Goal: Transaction & Acquisition: Purchase product/service

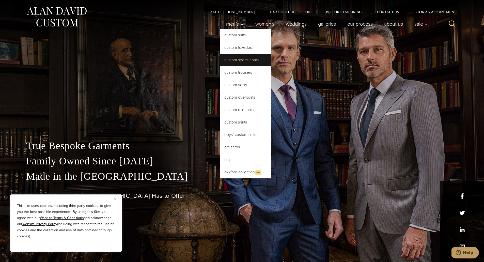
click at [248, 61] on link "Custom Sports Coats" at bounding box center [245, 60] width 51 height 12
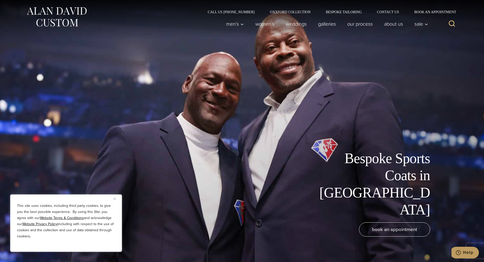
click at [115, 199] on img "Close" at bounding box center [115, 199] width 2 height 2
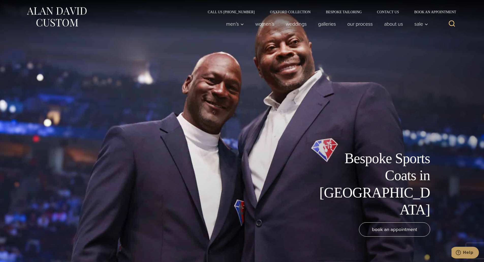
click at [58, 16] on img at bounding box center [56, 17] width 61 height 23
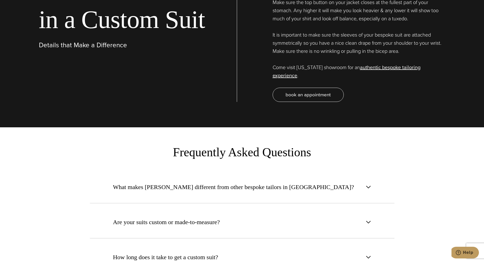
scroll to position [1881, 0]
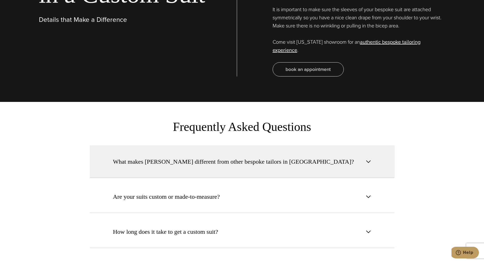
click at [370, 159] on span "button" at bounding box center [369, 162] width 6 height 6
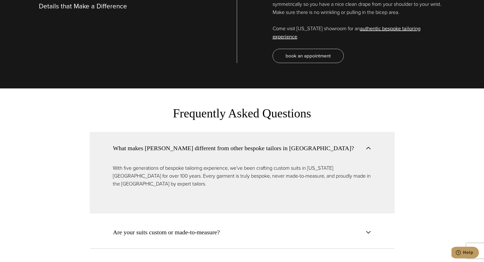
scroll to position [1907, 0]
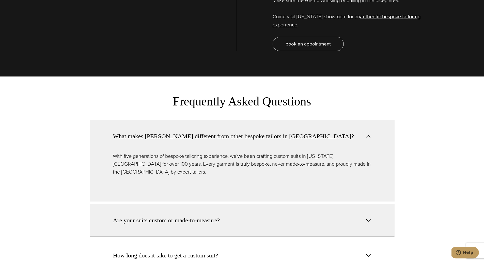
click at [370, 217] on span "button" at bounding box center [369, 220] width 6 height 6
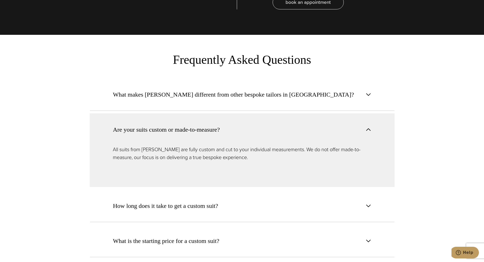
scroll to position [1957, 0]
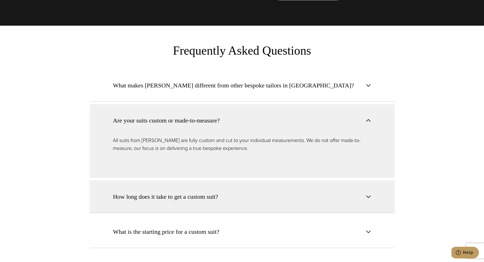
click at [369, 194] on span "button" at bounding box center [369, 197] width 6 height 6
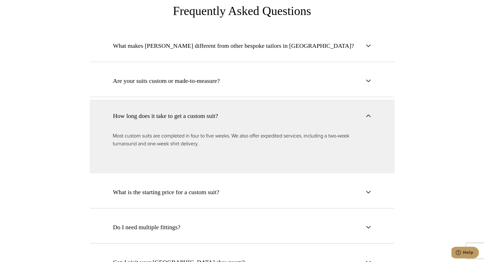
scroll to position [2008, 0]
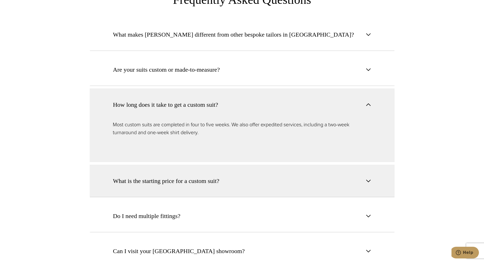
click at [367, 178] on span "button" at bounding box center [369, 181] width 6 height 6
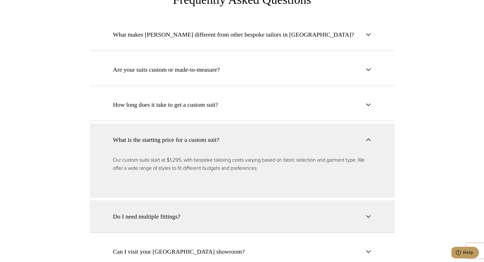
click at [367, 214] on span "button" at bounding box center [369, 217] width 6 height 6
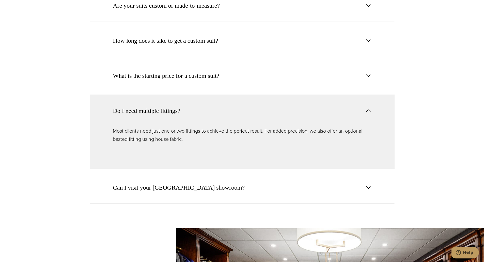
scroll to position [2085, 0]
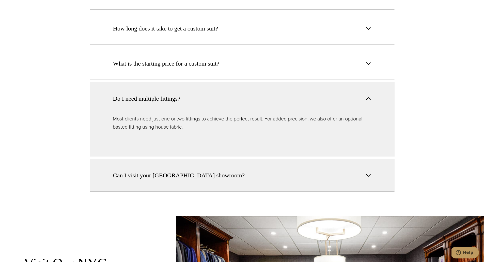
click at [368, 172] on span "button" at bounding box center [369, 175] width 6 height 6
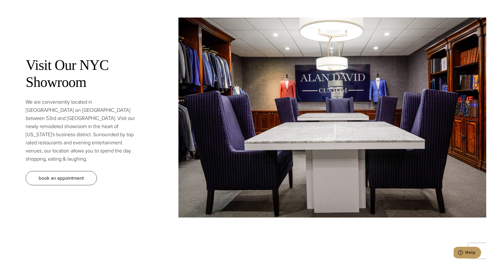
scroll to position [2313, 0]
